Goal: Transaction & Acquisition: Purchase product/service

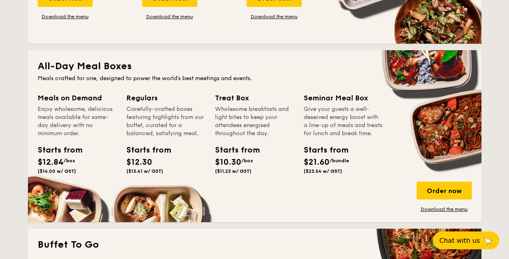
scroll to position [508, 0]
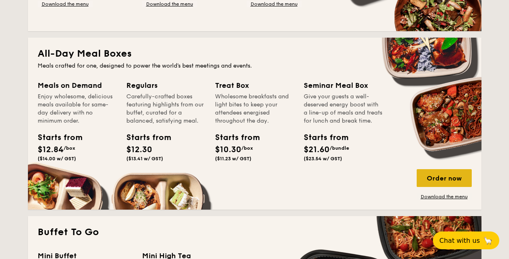
click at [428, 181] on div "Order now" at bounding box center [444, 178] width 55 height 18
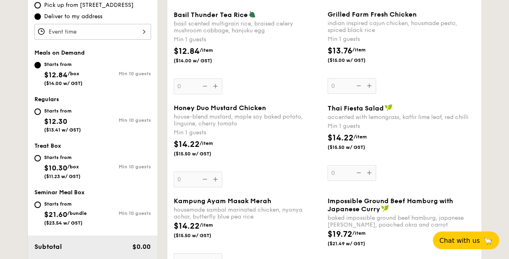
scroll to position [261, 0]
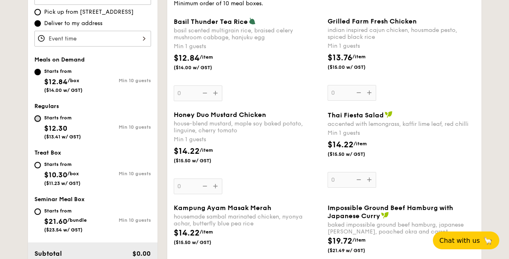
click at [38, 118] on input "Starts from $12.30 ($13.41 w/ GST) Min 10 guests" at bounding box center [37, 118] width 6 height 6
radio input "true"
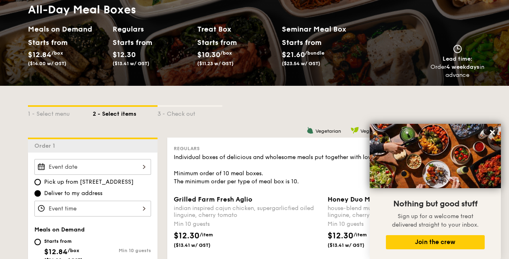
scroll to position [85, 0]
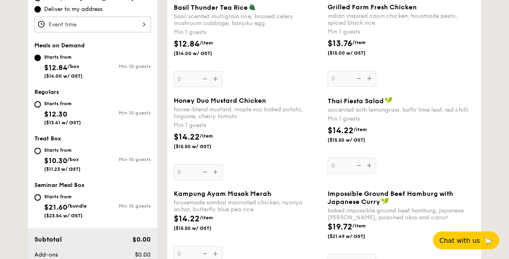
scroll to position [274, 0]
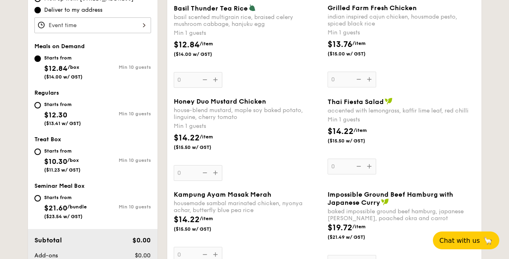
click at [40, 112] on div "Starts from $12.30 ($13.41 w/ GST)" at bounding box center [63, 113] width 58 height 27
click at [40, 109] on input "Starts from $12.30 ($13.41 w/ GST) Min 10 guests" at bounding box center [37, 105] width 6 height 6
radio input "true"
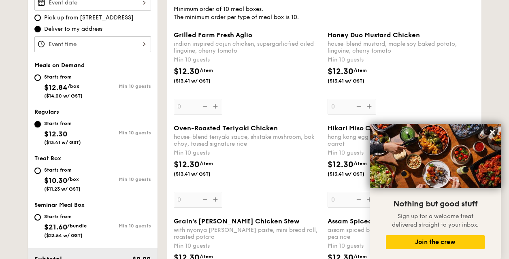
scroll to position [256, 0]
click at [491, 134] on icon at bounding box center [492, 132] width 5 height 5
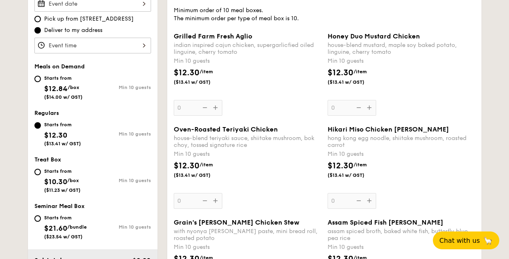
scroll to position [250, 0]
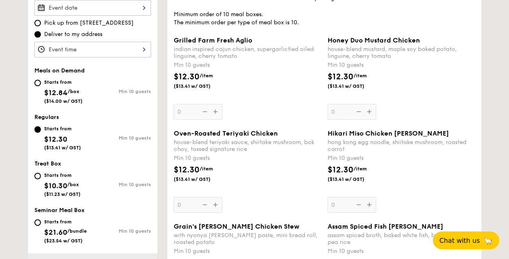
click at [48, 177] on div "Starts from" at bounding box center [62, 175] width 36 height 6
click at [41, 177] on input "Starts from $10.30 /box ($11.23 w/ GST) Min 10 guests" at bounding box center [37, 176] width 6 height 6
radio input "true"
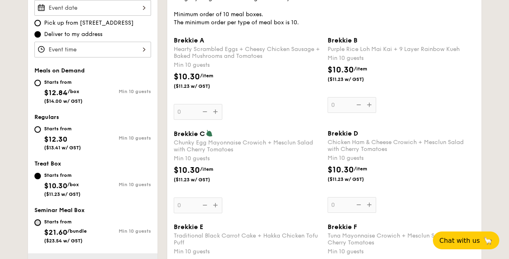
click at [36, 224] on input "Starts from $21.60 /bundle ($23.54 w/ GST) Min 10 guests" at bounding box center [37, 222] width 6 height 6
radio input "true"
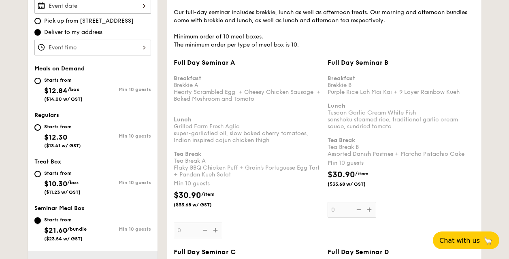
scroll to position [249, 0]
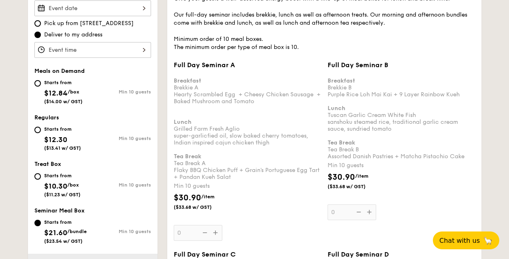
click at [56, 143] on span "$12.30" at bounding box center [55, 139] width 23 height 9
click at [41, 133] on input "Starts from $12.30 ($13.41 w/ GST) Min 10 guests" at bounding box center [37, 130] width 6 height 6
radio input "true"
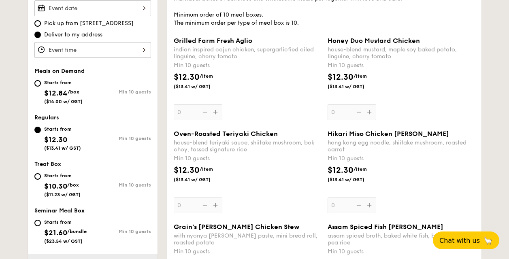
click at [41, 132] on div "Starts from $12.30 ($13.41 w/ GST)" at bounding box center [63, 137] width 58 height 27
click at [41, 132] on input "Starts from $12.30 ($13.41 w/ GST) Min 10 guests" at bounding box center [37, 130] width 6 height 6
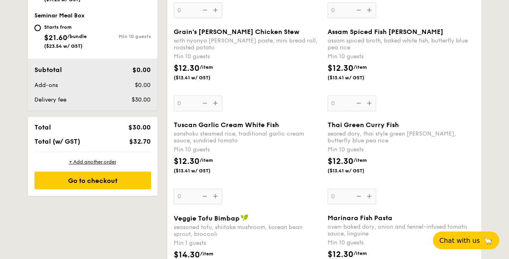
scroll to position [444, 0]
click at [241, 120] on div "Grain's [PERSON_NAME] Chicken Stew with nyonya [PERSON_NAME] paste, mini bread …" at bounding box center [324, 74] width 308 height 93
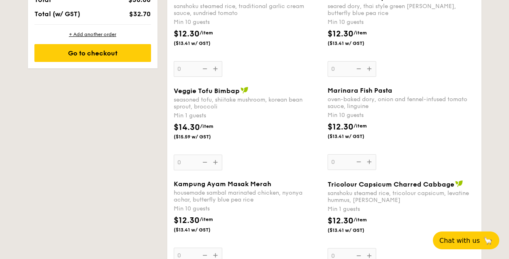
scroll to position [578, 0]
